Goal: Task Accomplishment & Management: Use online tool/utility

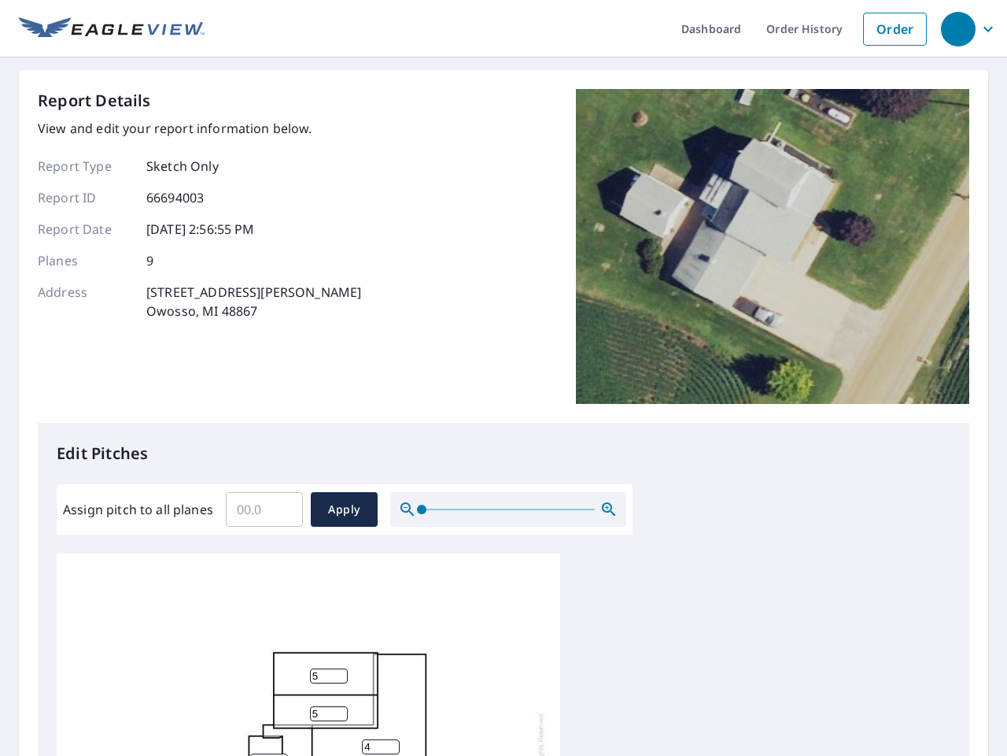
click at [504, 378] on div "Report Details View and edit your report information below. Report Type Sketch …" at bounding box center [504, 256] width 932 height 334
click at [958, 28] on div "button" at bounding box center [958, 29] width 35 height 35
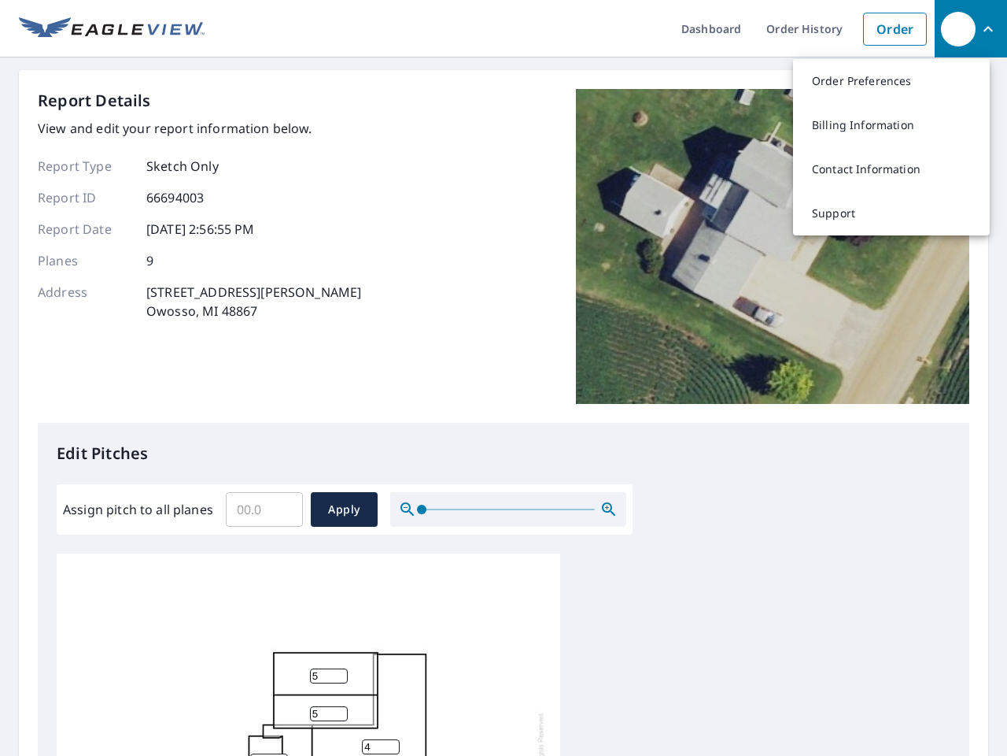
click at [264, 509] on input "Assign pitch to all planes" at bounding box center [264, 509] width 77 height 44
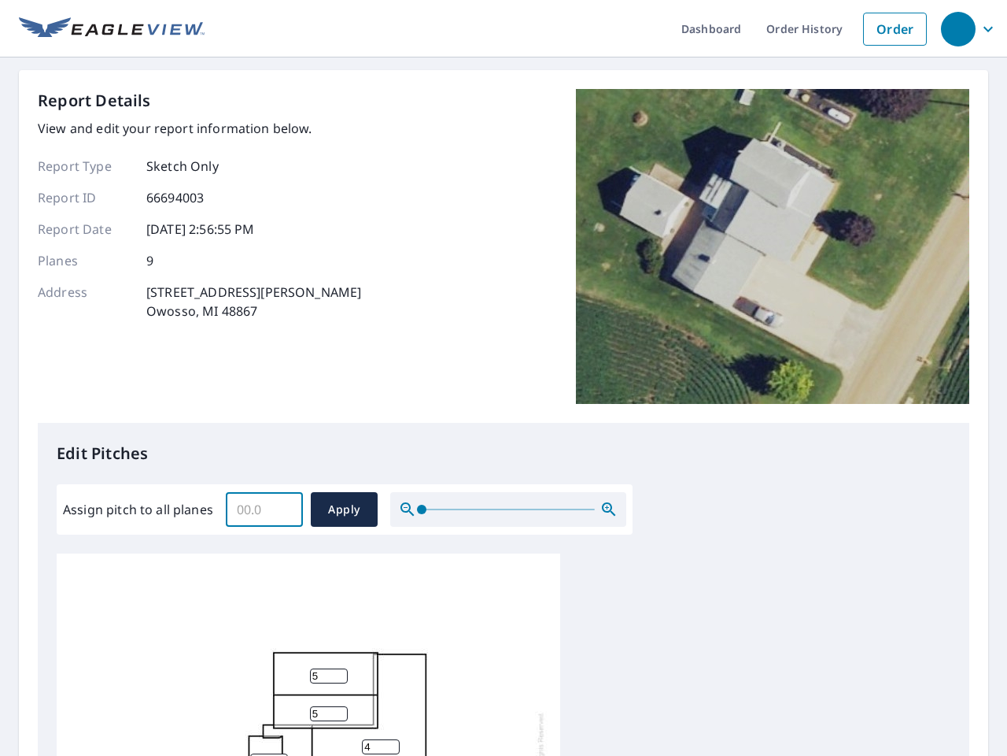
click at [344, 509] on span "Apply" at bounding box center [344, 510] width 42 height 20
click at [609, 509] on icon "button" at bounding box center [609, 509] width 19 height 19
